Goal: Navigation & Orientation: Go to known website

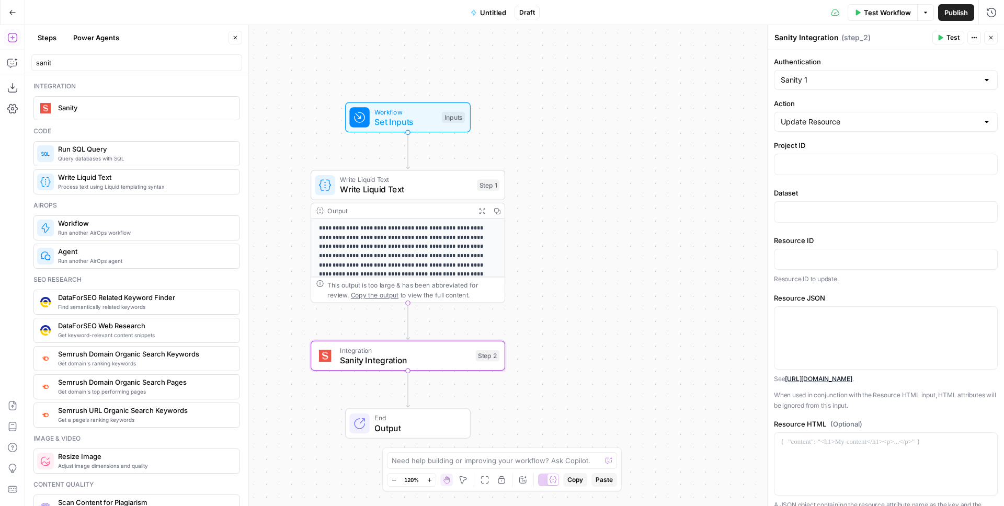
scroll to position [76, 0]
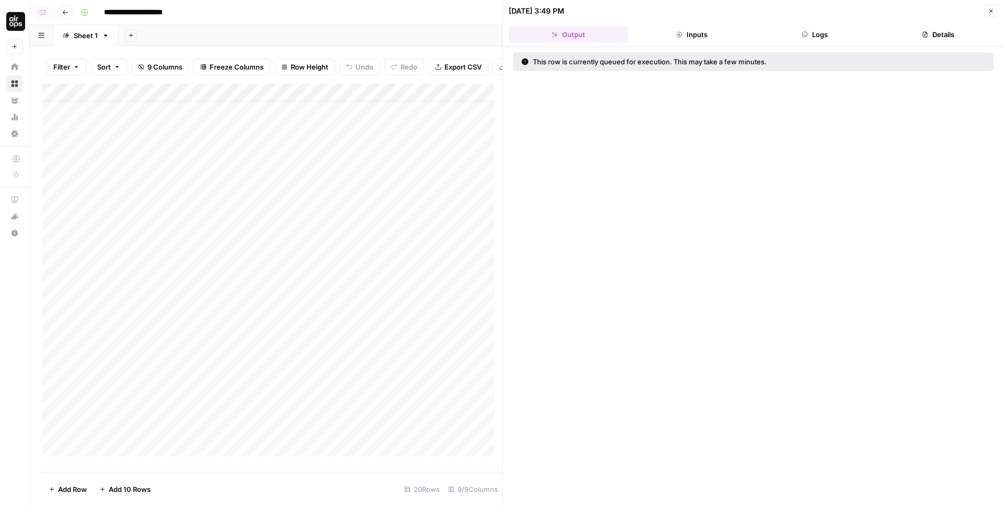
scroll to position [17, 0]
